Goal: Task Accomplishment & Management: Manage account settings

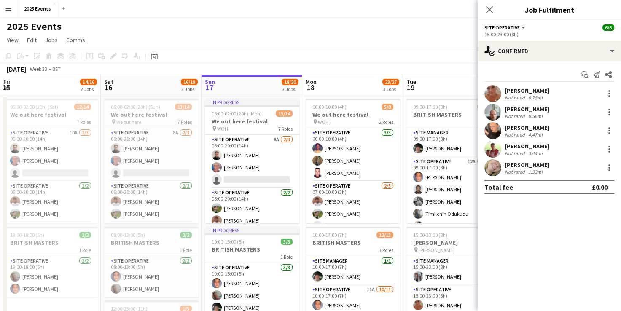
scroll to position [0, 180]
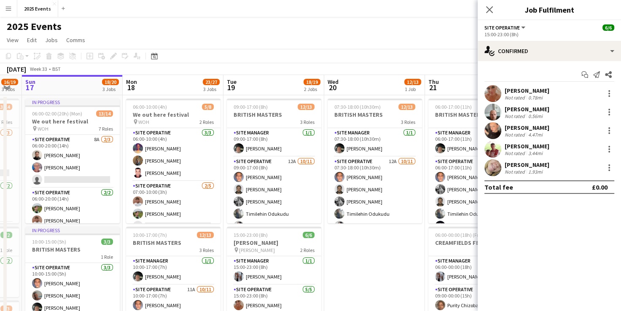
click at [351, 239] on app-date-cell "07:30-18:00 (10h30m) 12/13 BRITISH MASTERS 3 Roles Site Manager [DATE] 07:30-18…" at bounding box center [374, 295] width 101 height 401
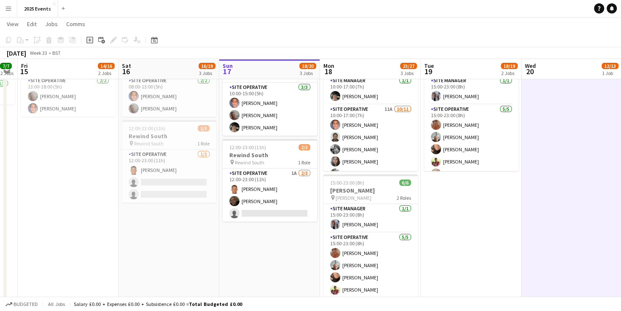
scroll to position [0, 183]
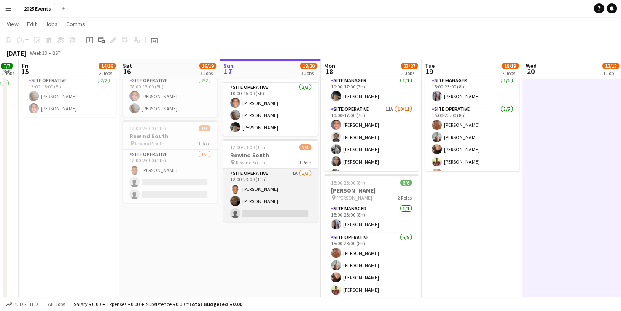
click at [249, 211] on app-card-role "Site Operative 1A [DATE] 12:00-23:00 (11h) [PERSON_NAME] [PERSON_NAME] single-n…" at bounding box center [270, 195] width 94 height 53
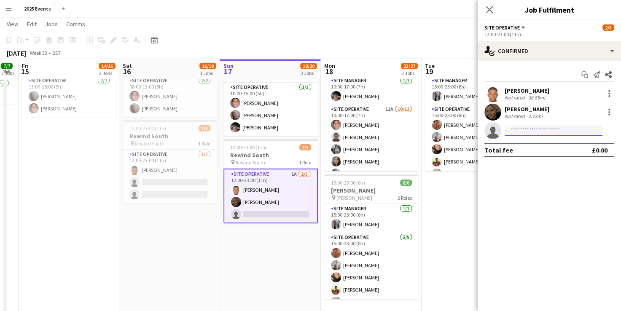
click at [537, 129] on input at bounding box center [554, 131] width 98 height 10
type input "*****"
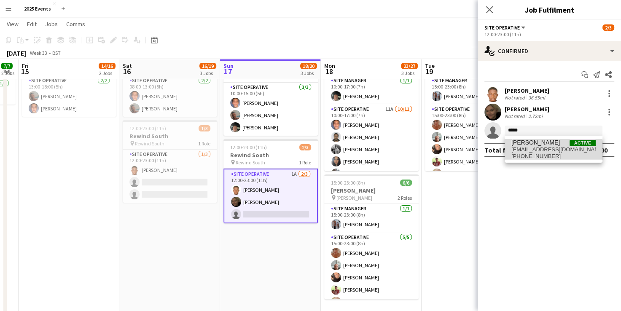
click at [551, 152] on span "[EMAIL_ADDRESS][DOMAIN_NAME]" at bounding box center [553, 149] width 84 height 7
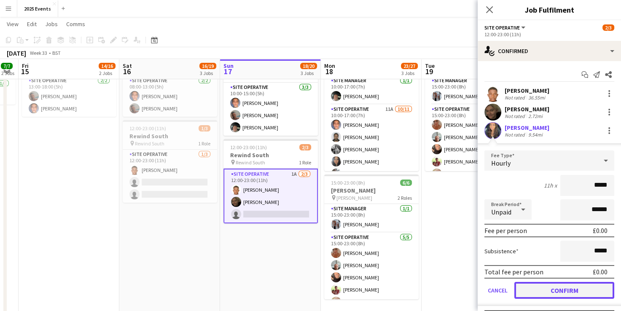
click at [555, 290] on button "Confirm" at bounding box center [564, 290] width 100 height 17
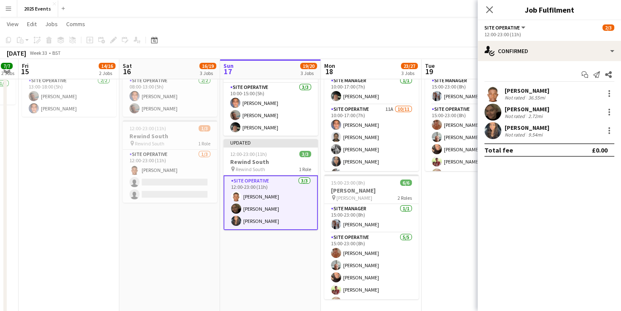
click at [233, 215] on app-card-role "Site Operative [DATE] 12:00-23:00 (11h) [PERSON_NAME] [PERSON_NAME] [PERSON_NAM…" at bounding box center [270, 202] width 94 height 55
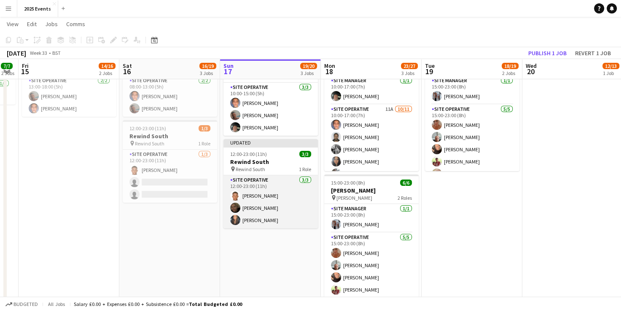
click at [233, 215] on app-user-avatar at bounding box center [235, 220] width 10 height 10
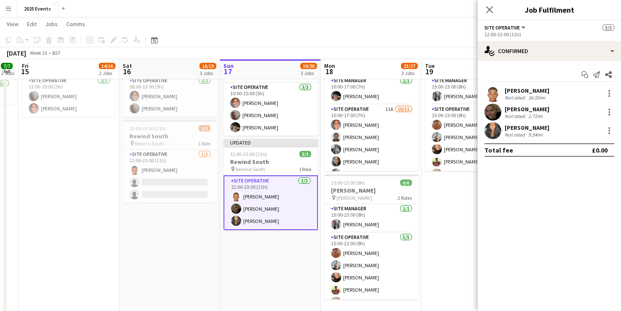
click at [494, 134] on app-user-avatar at bounding box center [492, 130] width 17 height 17
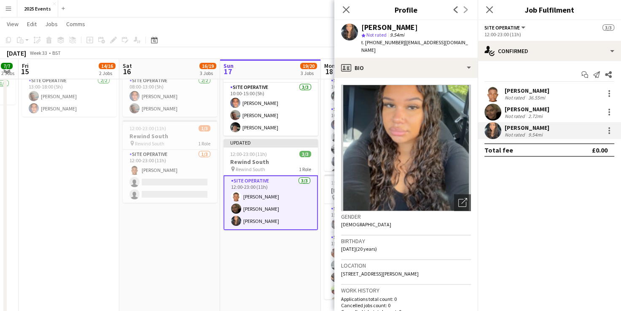
click at [278, 279] on app-date-cell "In progress 06:00-02:00 (20h) (Mon) 13/14 We out here festival pin WOH 7 Roles …" at bounding box center [270, 115] width 101 height 401
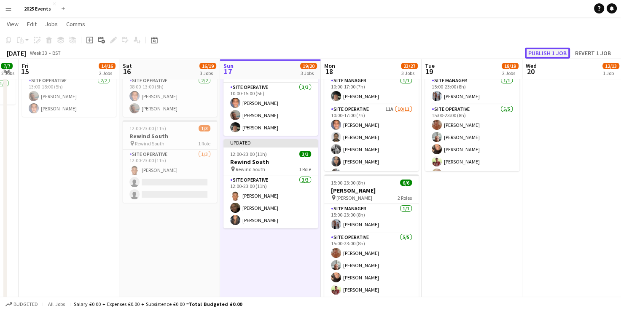
click at [552, 52] on button "Publish 1 job" at bounding box center [547, 53] width 45 height 11
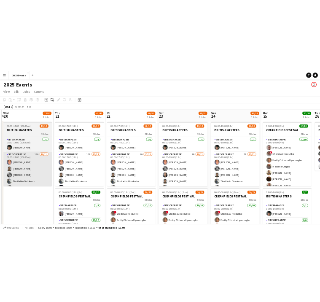
scroll to position [0, 254]
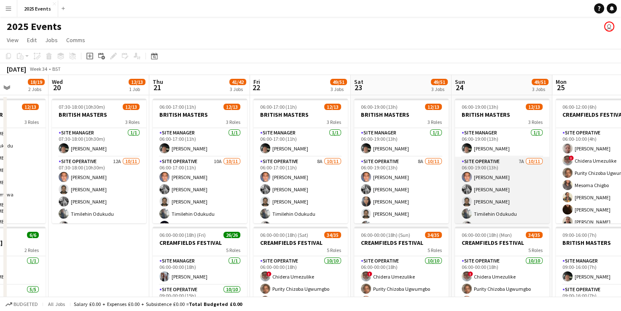
click at [500, 164] on app-card-role "Site Operative 7A [DATE] 06:00-19:00 (13h) [PERSON_NAME] [PERSON_NAME] [PERSON_…" at bounding box center [502, 233] width 94 height 153
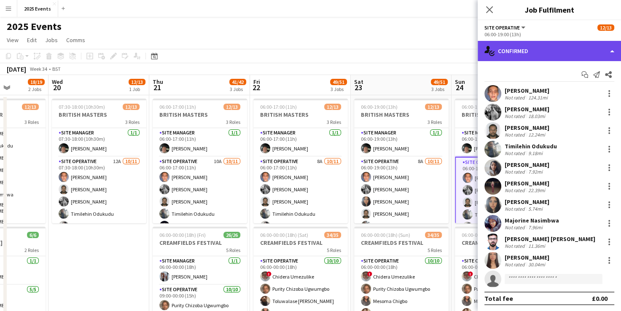
click at [558, 48] on div "single-neutral-actions-check-2 Confirmed" at bounding box center [549, 51] width 143 height 20
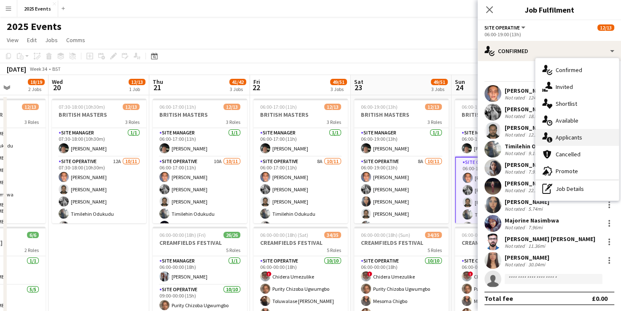
click at [580, 137] on div "single-neutral-actions-information Applicants" at bounding box center [576, 137] width 83 height 17
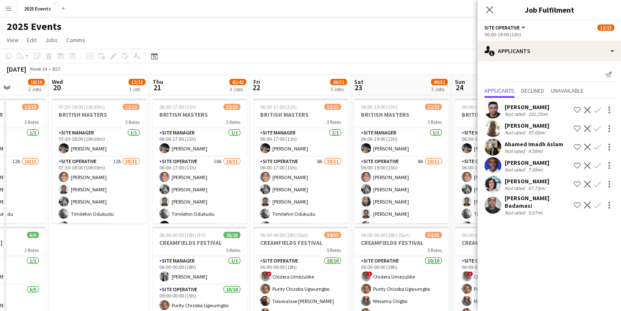
click at [427, 62] on div "Copy Paste Paste Ctrl+V Paste with crew Ctrl+Shift+V Paste linked Job [GEOGRAPH…" at bounding box center [310, 62] width 621 height 26
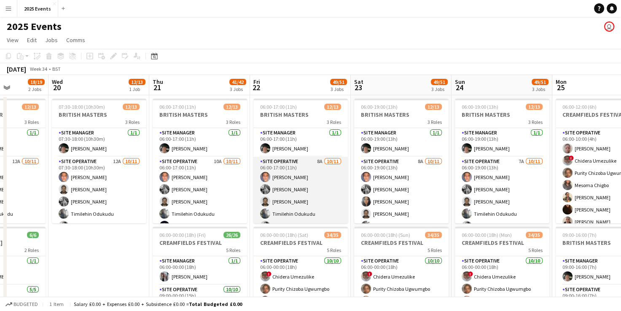
click at [276, 166] on app-card-role "Site Operative 8A [DATE] 06:00-17:00 (11h) [PERSON_NAME] [PERSON_NAME] [PERSON_…" at bounding box center [300, 233] width 94 height 153
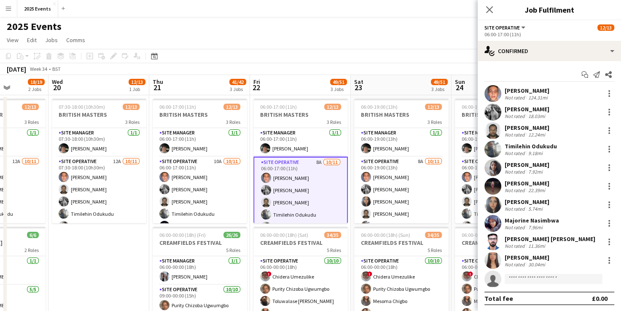
click at [493, 260] on app-user-avatar at bounding box center [492, 260] width 17 height 17
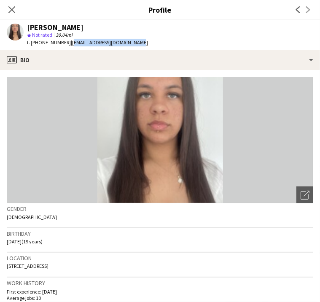
drag, startPoint x: 164, startPoint y: 43, endPoint x: 101, endPoint y: 43, distance: 63.7
click at [101, 43] on div "[PERSON_NAME] star Not rated 30.04mi t. [PHONE_NUMBER] | [EMAIL_ADDRESS][DOMAIN…" at bounding box center [77, 35] width 155 height 30
copy span "[EMAIL_ADDRESS][DOMAIN_NAME]"
click at [24, 240] on app-user-avatar at bounding box center [15, 242] width 17 height 17
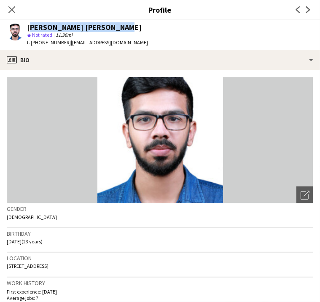
drag, startPoint x: 147, startPoint y: 29, endPoint x: 62, endPoint y: 28, distance: 85.1
click at [62, 28] on div "[PERSON_NAME] [PERSON_NAME]" at bounding box center [87, 28] width 121 height 8
copy div "[PERSON_NAME] [PERSON_NAME]"
click at [148, 30] on div "[PERSON_NAME] [PERSON_NAME]" at bounding box center [87, 28] width 121 height 8
drag, startPoint x: 145, startPoint y: 27, endPoint x: 87, endPoint y: 27, distance: 57.8
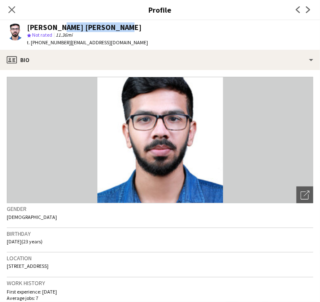
click at [87, 27] on div "[PERSON_NAME] [PERSON_NAME]" at bounding box center [87, 28] width 121 height 8
copy div "[PERSON_NAME]"
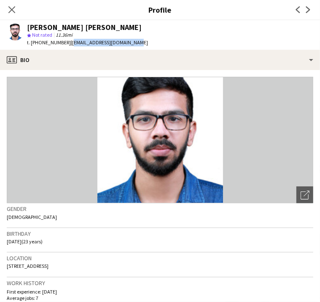
drag, startPoint x: 169, startPoint y: 42, endPoint x: 100, endPoint y: 44, distance: 68.8
click at [100, 44] on app-profile-header "[PERSON_NAME] [PERSON_NAME] star Not rated 11.36mi t. [PHONE_NUMBER] | [EMAIL_A…" at bounding box center [160, 35] width 320 height 30
copy span "[EMAIL_ADDRESS][DOMAIN_NAME]"
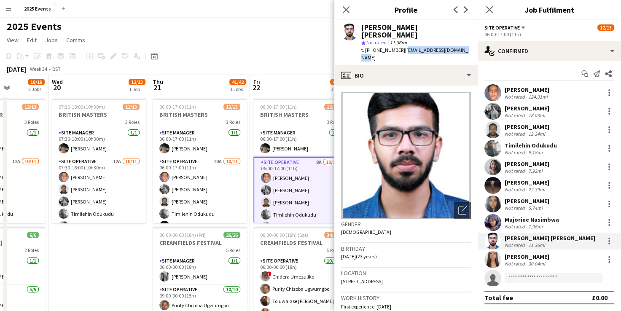
scroll to position [0, 0]
click at [344, 13] on icon "Close pop-in" at bounding box center [346, 9] width 8 height 8
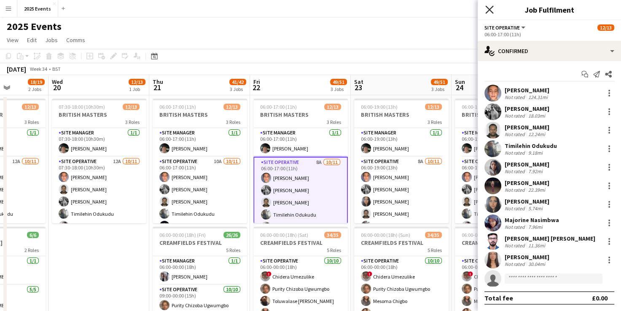
click at [490, 8] on icon "Close pop-in" at bounding box center [489, 9] width 8 height 8
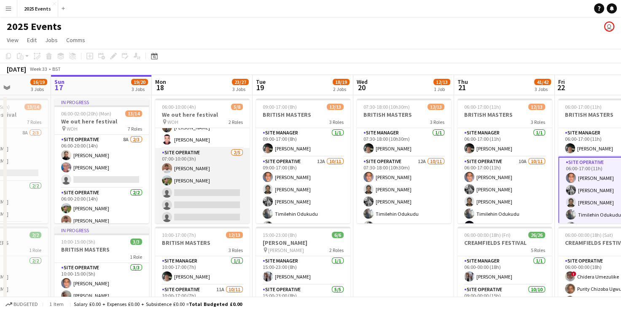
scroll to position [35, 0]
click at [207, 158] on app-card-role "Site Operative [DATE] 07:00-10:00 (3h) [PERSON_NAME] [PERSON_NAME] single-neutr…" at bounding box center [202, 185] width 94 height 78
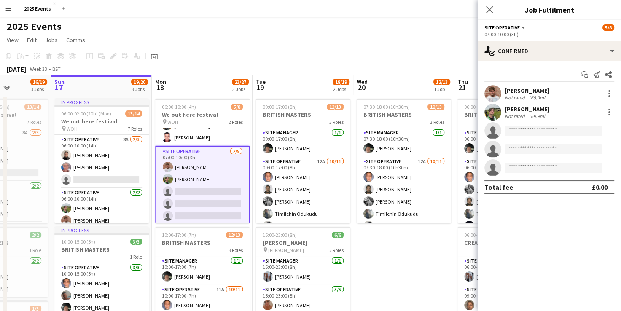
click at [418, 245] on app-date-cell "07:30-18:00 (10h30m) 12/13 BRITISH MASTERS 3 Roles Site Manager [DATE] 07:30-18…" at bounding box center [403, 295] width 101 height 401
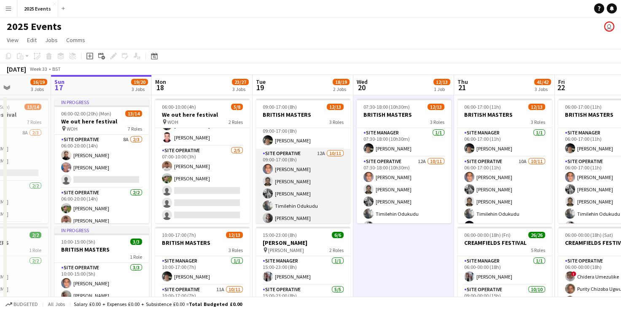
scroll to position [0, 0]
